Goal: Task Accomplishment & Management: Use online tool/utility

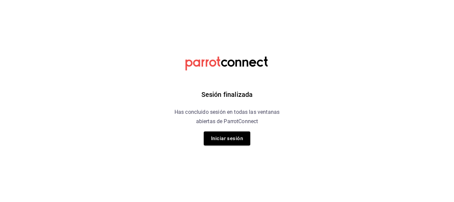
click at [227, 141] on button "Iniciar sesión" at bounding box center [227, 138] width 46 height 14
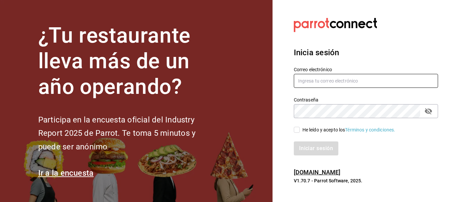
type input "[EMAIL_ADDRESS][DOMAIN_NAME]"
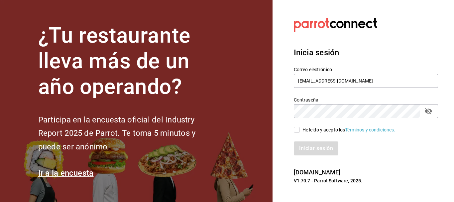
click at [303, 127] on div "He leído y acepto los Términos y condiciones." at bounding box center [348, 129] width 93 height 7
click at [300, 127] on input "He leído y acepto los Términos y condiciones." at bounding box center [297, 130] width 6 height 6
checkbox input "true"
click at [311, 152] on button "Iniciar sesión" at bounding box center [316, 148] width 45 height 14
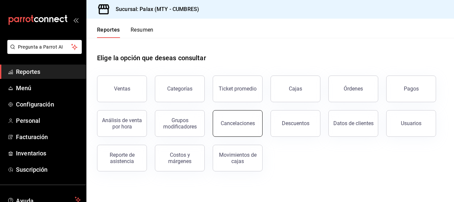
click at [259, 124] on button "Cancelaciones" at bounding box center [238, 123] width 50 height 27
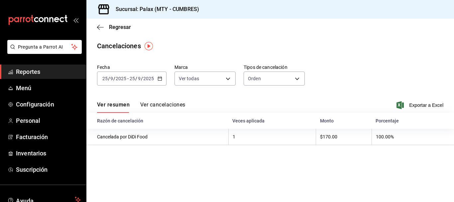
click at [158, 75] on div "[DATE] [DATE] - [DATE] [DATE]" at bounding box center [131, 78] width 69 height 14
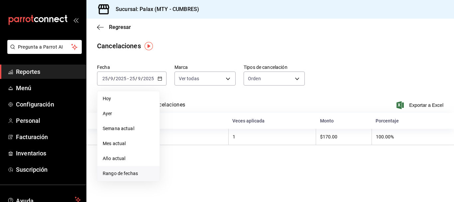
click at [129, 173] on span "Rango de fechas" at bounding box center [128, 173] width 51 height 7
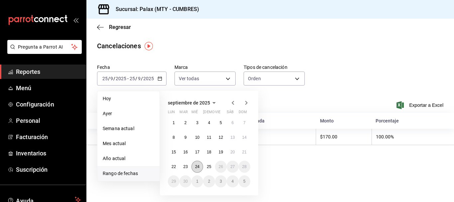
click at [197, 167] on abbr "24" at bounding box center [197, 166] width 4 height 5
click at [207, 164] on button "25" at bounding box center [209, 166] width 12 height 12
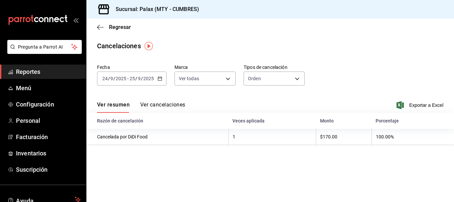
click at [162, 99] on div "Ver resumen Ver cancelaciones Exportar a Excel" at bounding box center [269, 102] width 367 height 19
click at [163, 102] on div "Ver resumen Ver cancelaciones Exportar a Excel" at bounding box center [269, 102] width 367 height 19
click at [165, 104] on button "Ver cancelaciones" at bounding box center [162, 106] width 45 height 11
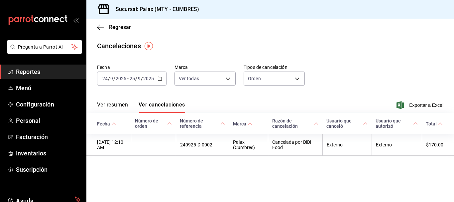
click at [308, 78] on div "Fecha 2025-09-24 24 / 9 / 2025 - 2025-09-25 25 / 9 / 2025 Marca Ver todas [obje…" at bounding box center [270, 77] width 346 height 32
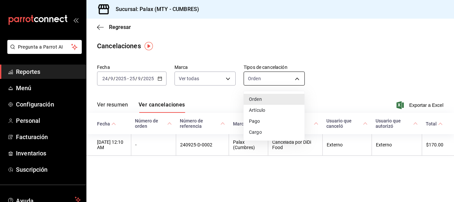
click at [283, 78] on body "Pregunta a Parrot AI Reportes Menú Configuración Personal Facturación Inventari…" at bounding box center [227, 101] width 454 height 202
click at [269, 122] on li "Pago" at bounding box center [273, 121] width 61 height 11
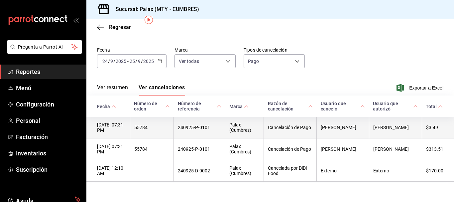
scroll to position [26, 0]
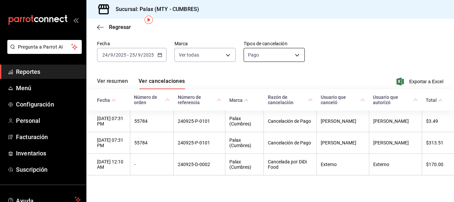
click at [269, 52] on body "Pregunta a Parrot AI Reportes Menú Configuración Personal Facturación Inventari…" at bounding box center [227, 101] width 454 height 202
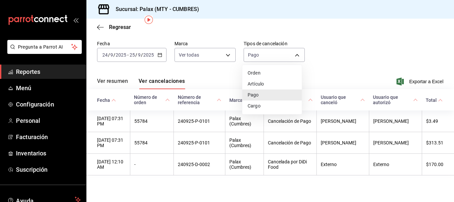
click at [270, 82] on li "Artículo" at bounding box center [271, 83] width 59 height 11
type input "ORDER_ITEM"
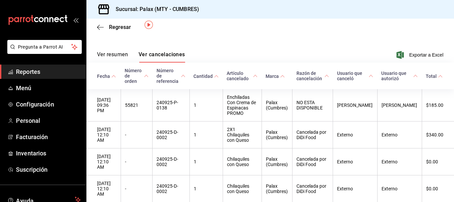
scroll to position [21, 0]
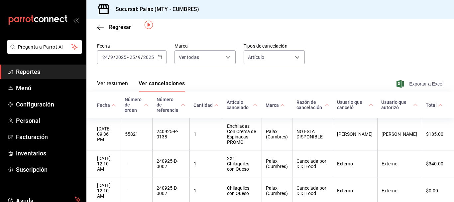
click at [409, 80] on span "Exportar a Excel" at bounding box center [419, 84] width 45 height 8
